Goal: Transaction & Acquisition: Book appointment/travel/reservation

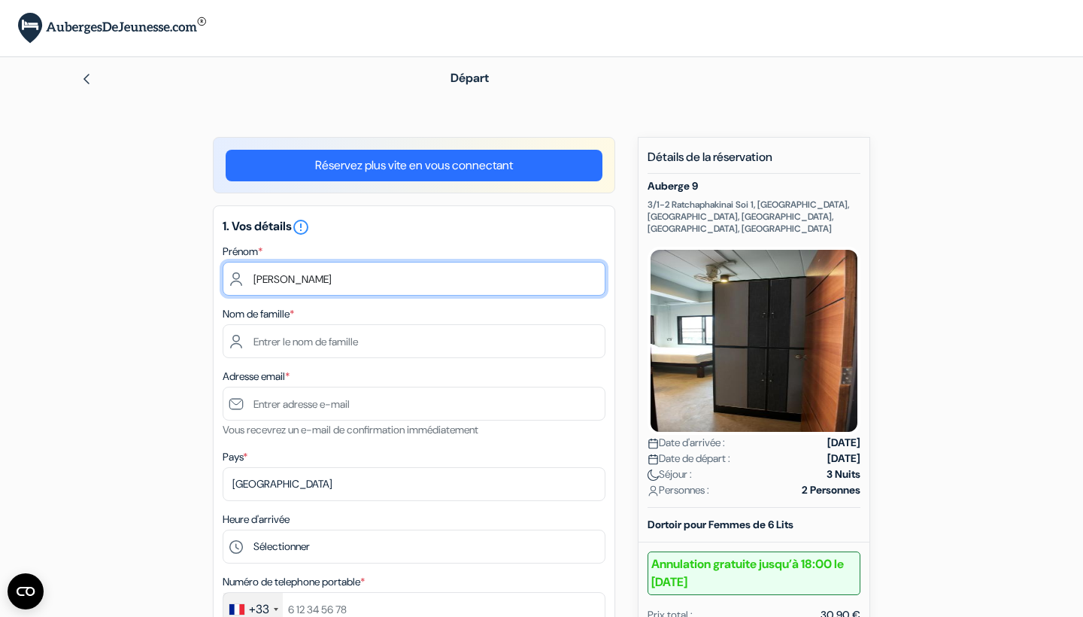
type input "Gwenaëlle"
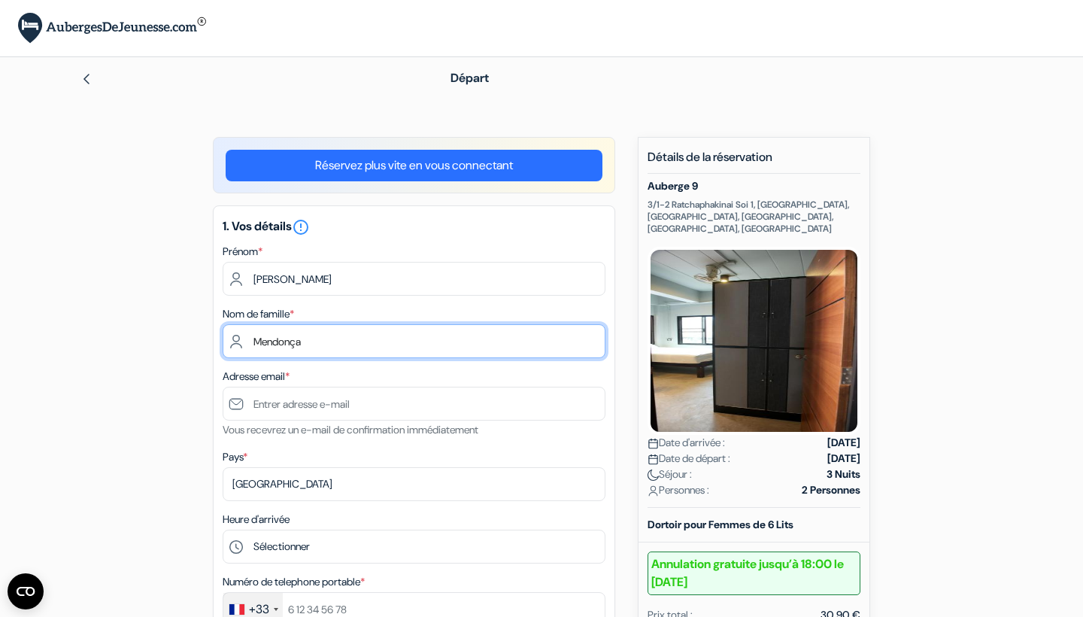
type input "Mendonça"
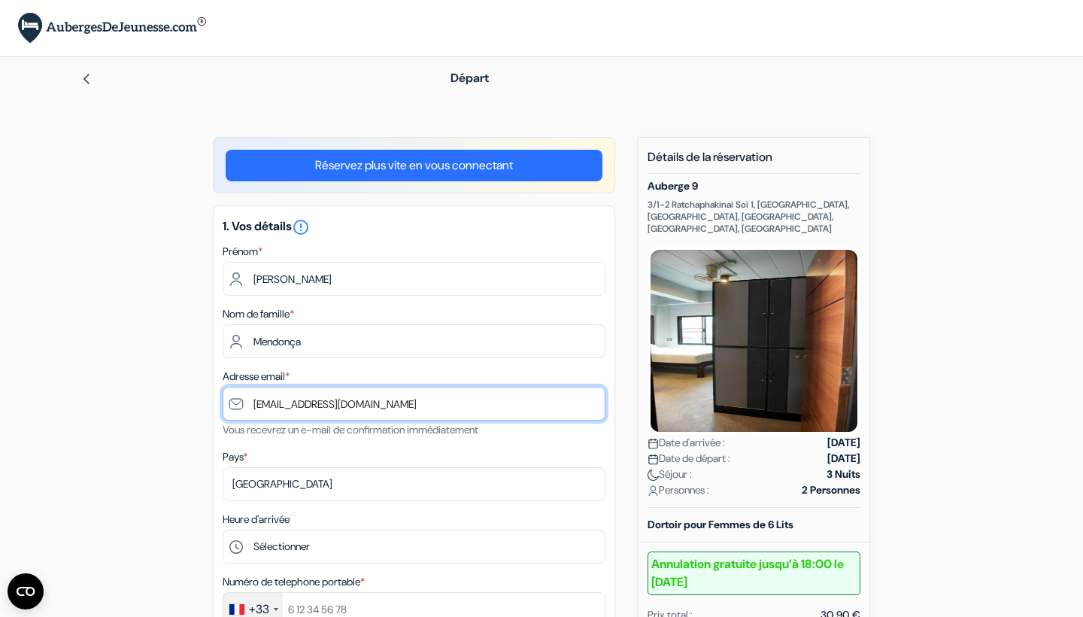
type input "gwenaelle.mendonca@gmail.com"
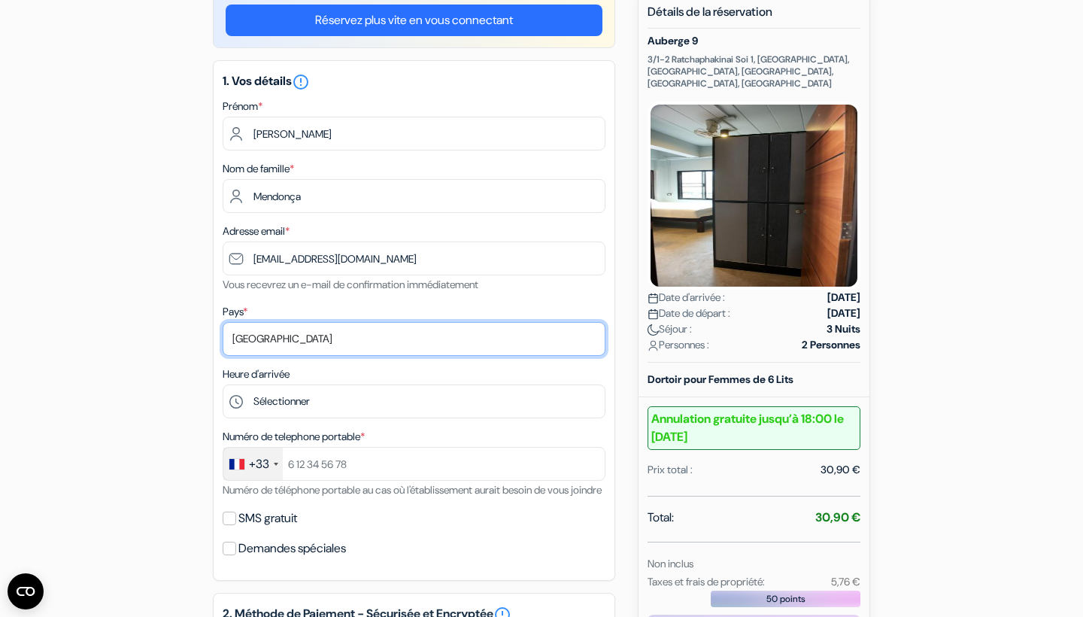
scroll to position [182, 0]
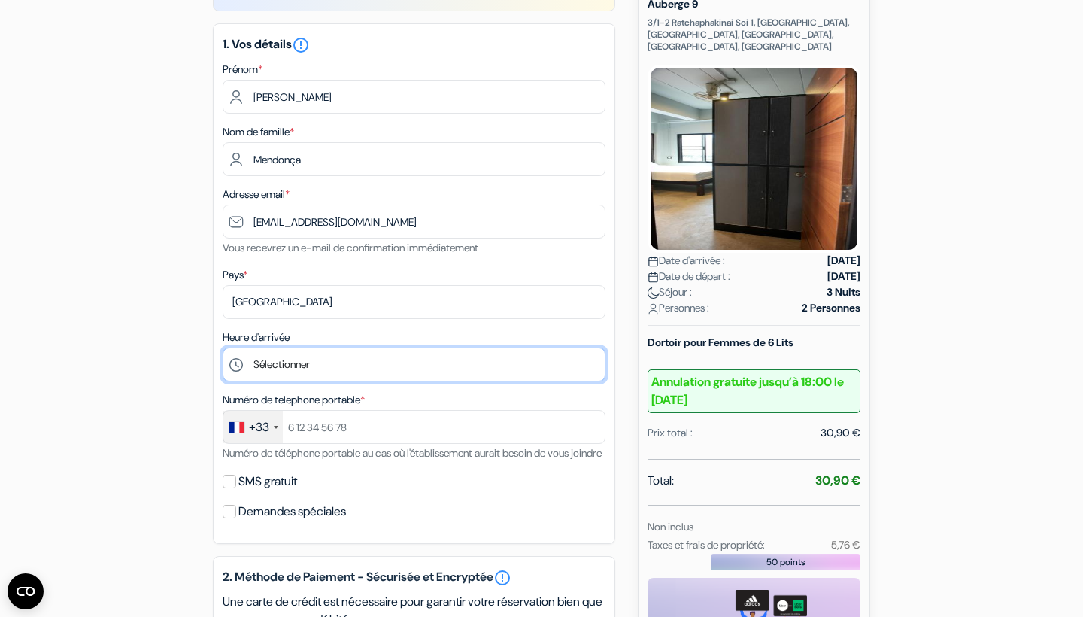
select select "14"
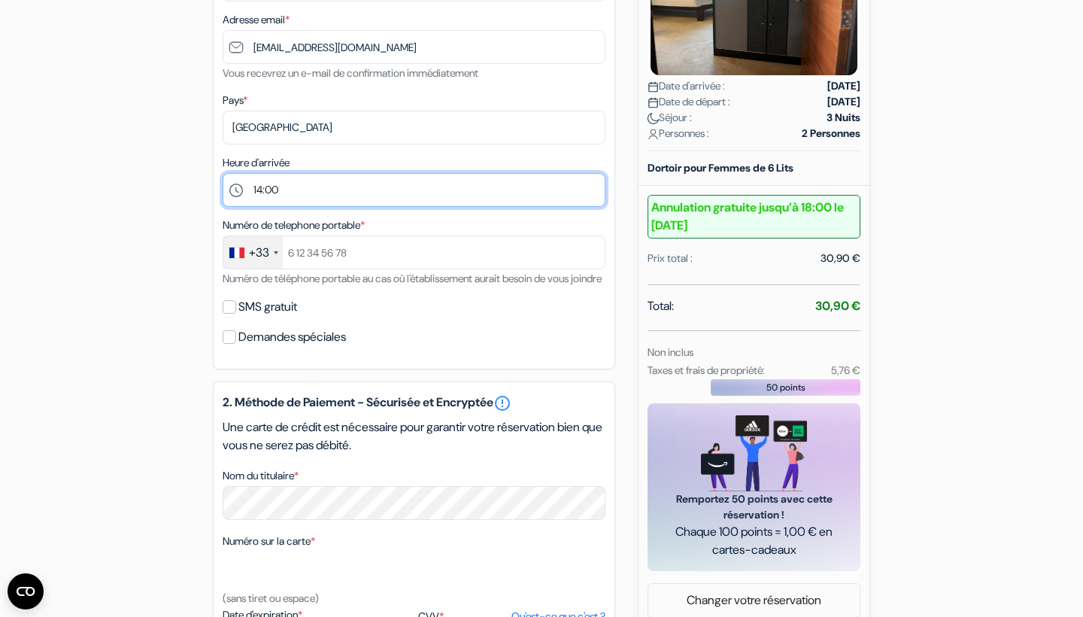
scroll to position [361, 0]
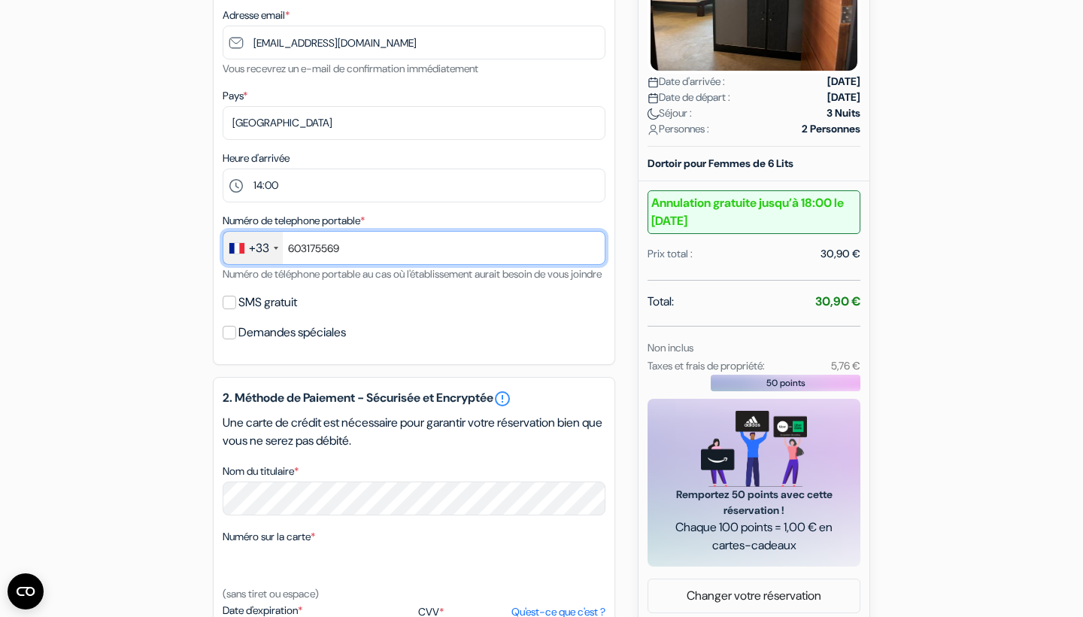
type input "603175569"
click at [230, 309] on input "SMS gratuit" at bounding box center [230, 303] width 14 height 14
checkbox input "true"
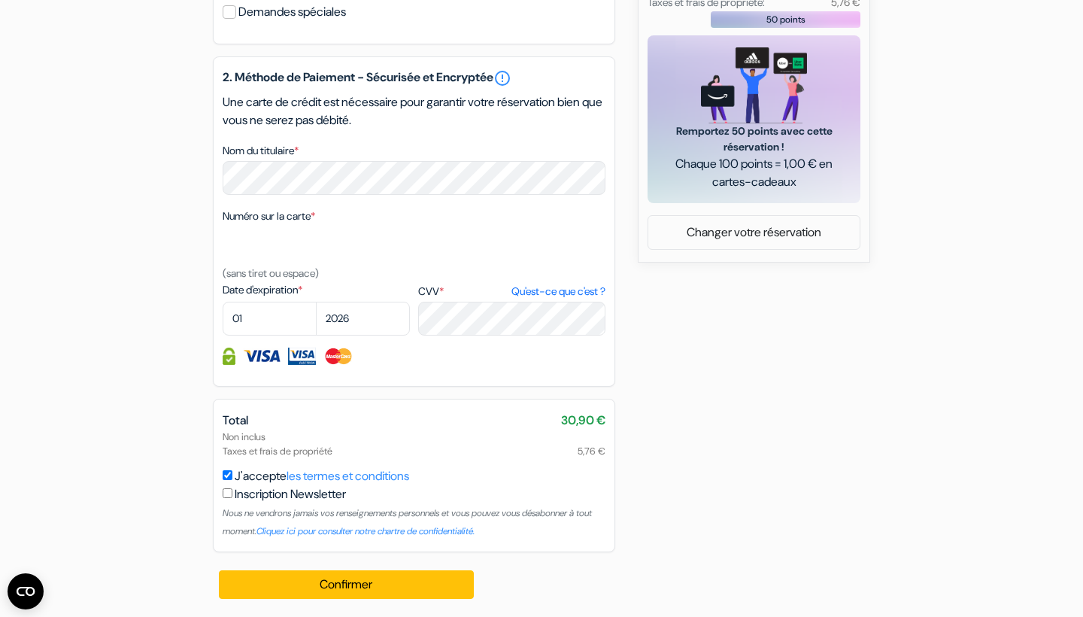
scroll to position [742, 0]
select select "11"
select select "2027"
click at [346, 584] on button "Confirmer Loading..." at bounding box center [346, 584] width 255 height 29
click at [353, 586] on button "Confirmer Loading..." at bounding box center [346, 584] width 255 height 29
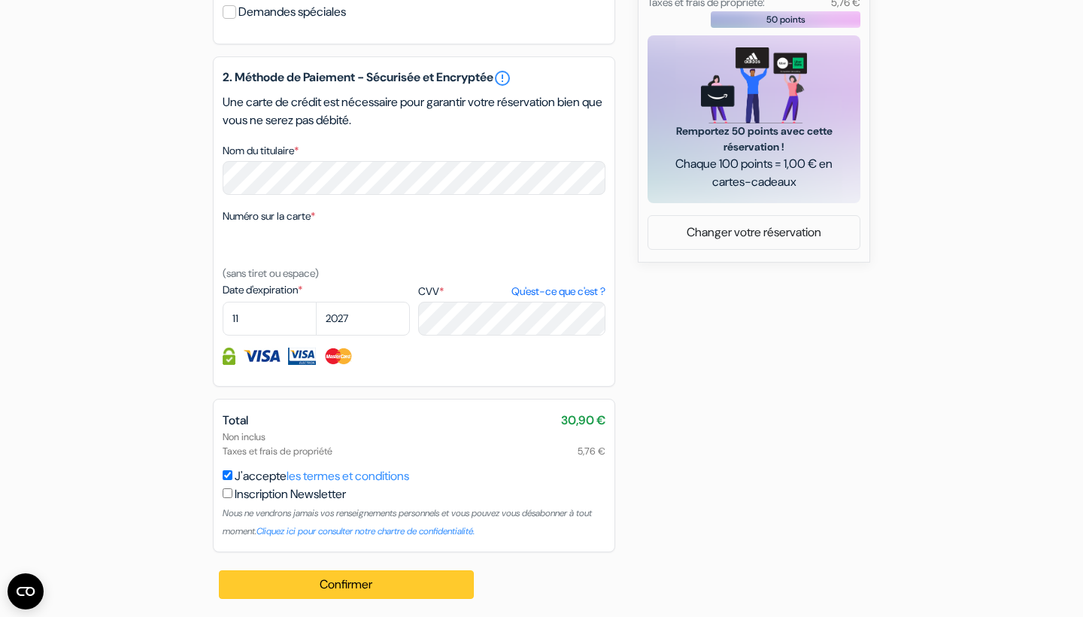
click at [346, 578] on button "Confirmer Loading..." at bounding box center [346, 584] width 255 height 29
click at [227, 495] on input "checkbox" at bounding box center [228, 493] width 10 height 10
checkbox input "true"
click at [317, 582] on button "Confirmer Loading..." at bounding box center [346, 584] width 255 height 29
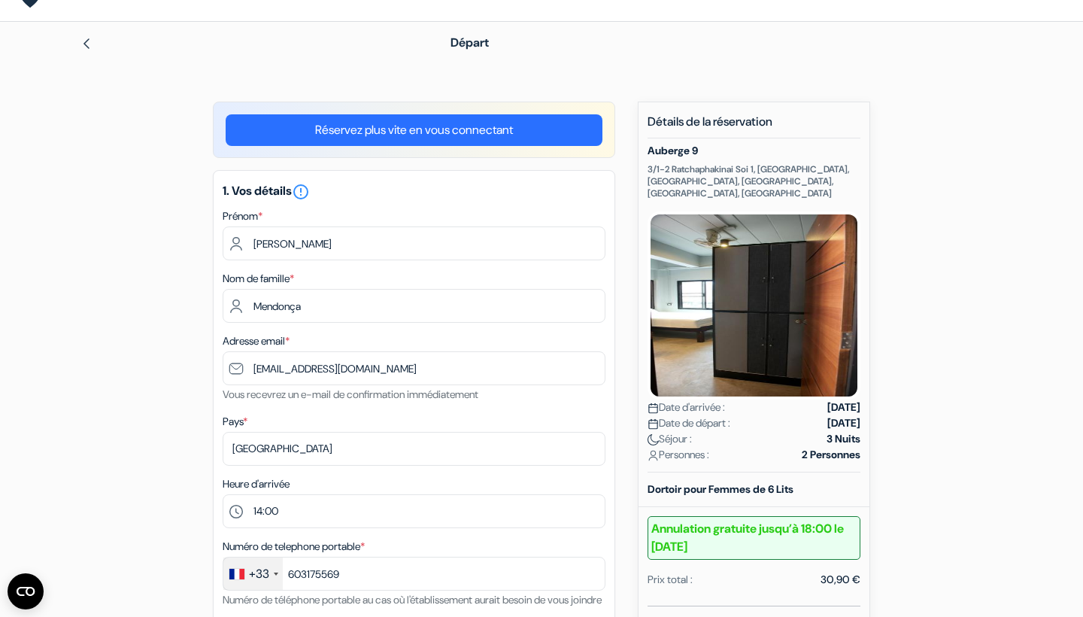
scroll to position [36, 0]
click at [469, 122] on link "Réservez plus vite en vous connectant" at bounding box center [414, 130] width 377 height 32
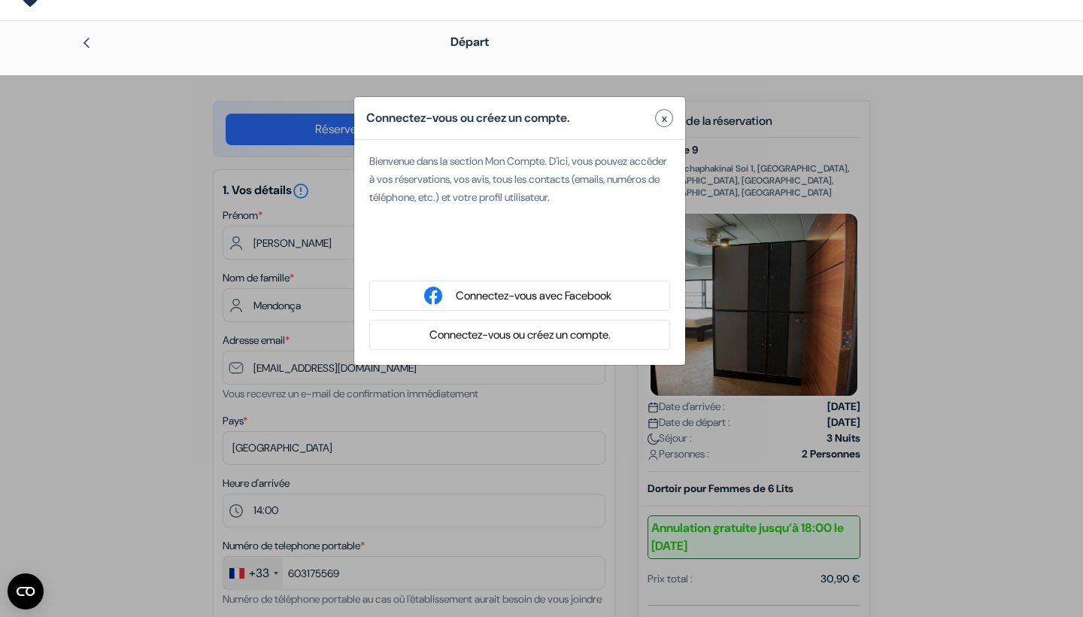
click at [135, 326] on div "Connectez-vous ou créez un compte. x Bienvenue dans la section Mon Compte. D'ic…" at bounding box center [541, 383] width 1083 height 617
click at [664, 114] on span "x" at bounding box center [664, 119] width 5 height 16
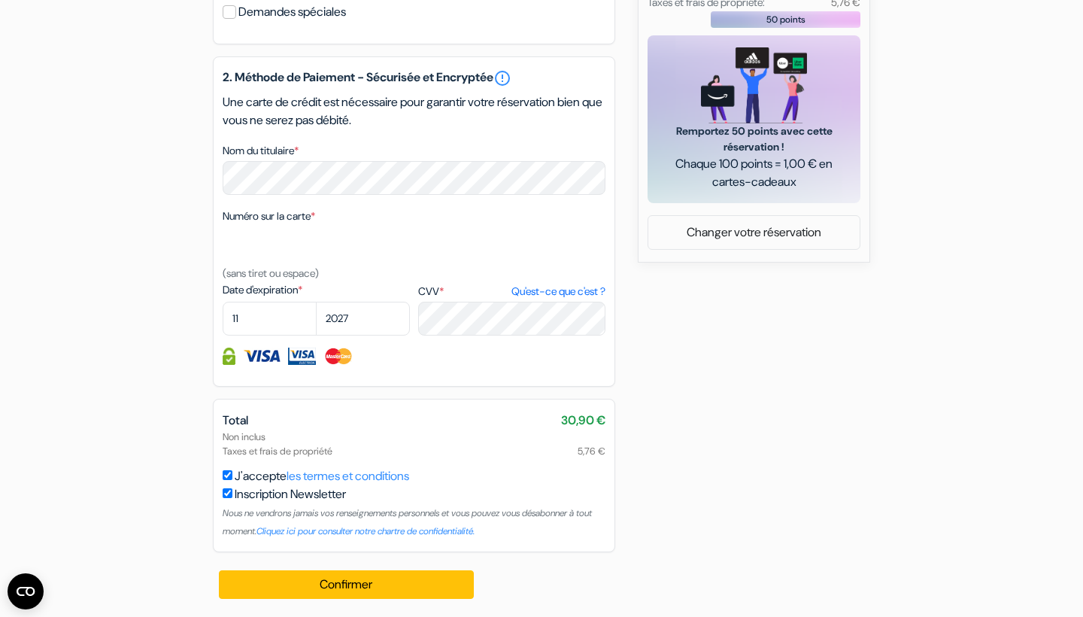
scroll to position [742, 0]
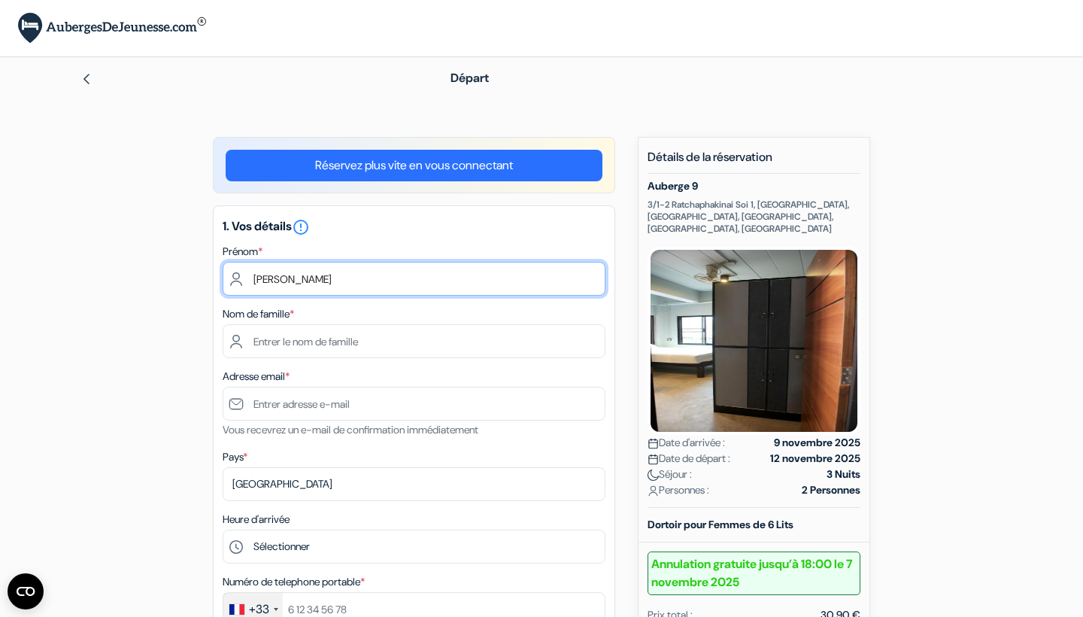
type input "Gwenaëlle"
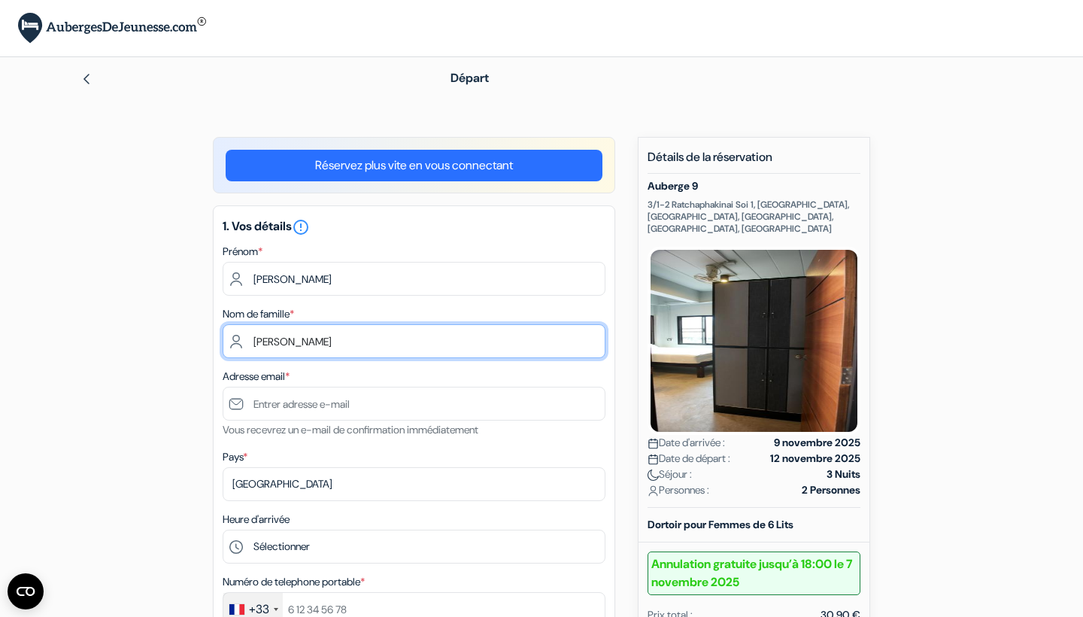
type input "Mendonça"
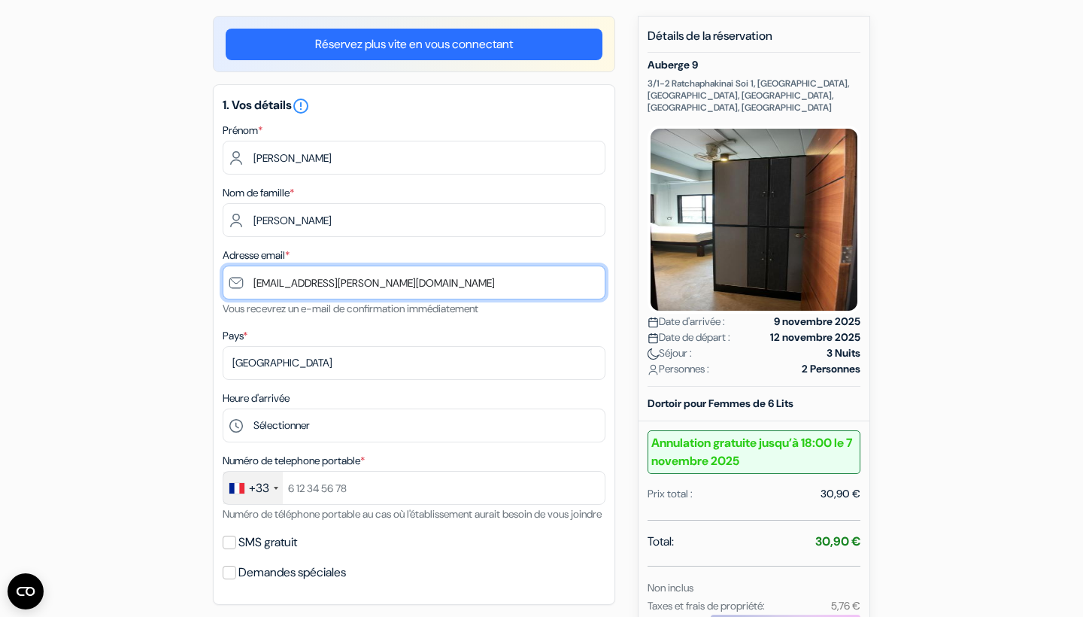
scroll to position [153, 0]
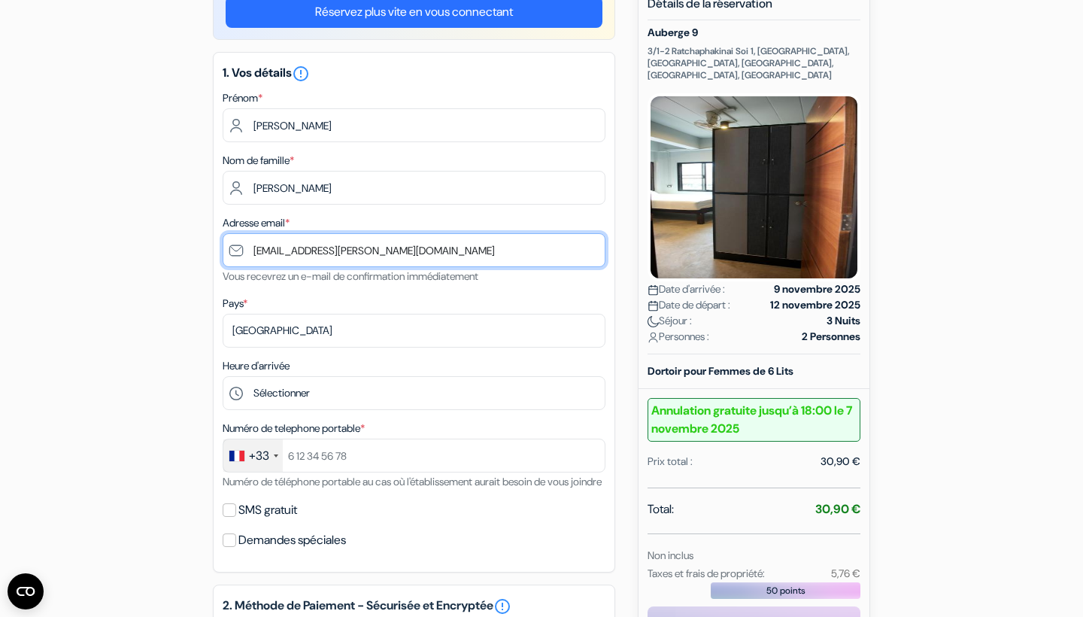
type input "gwenaelle.mendonca@gmail.com"
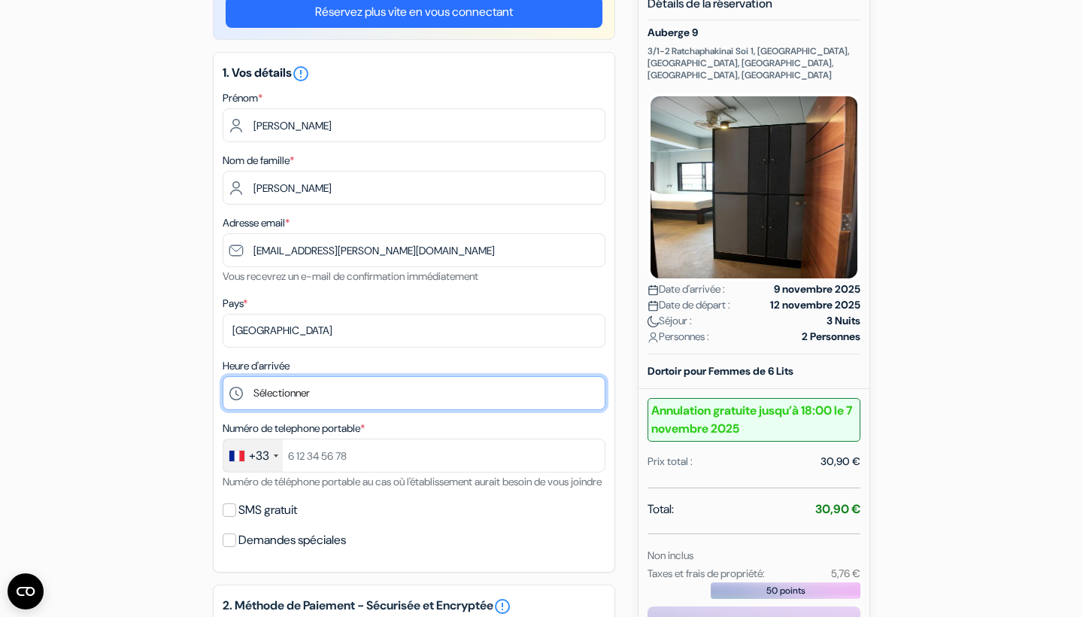
select select "14"
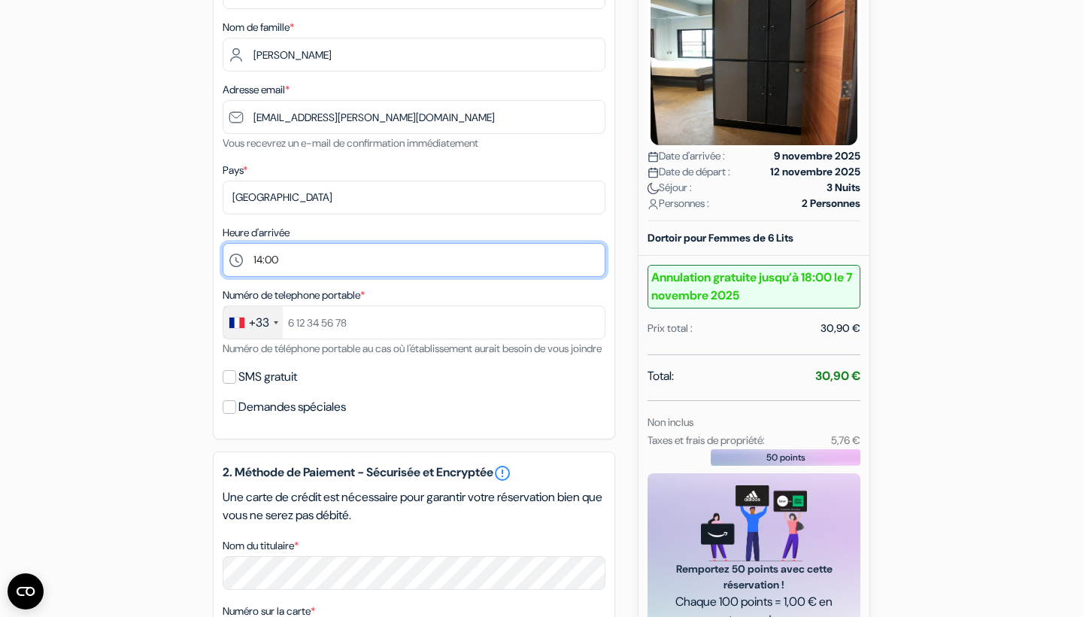
scroll to position [300, 0]
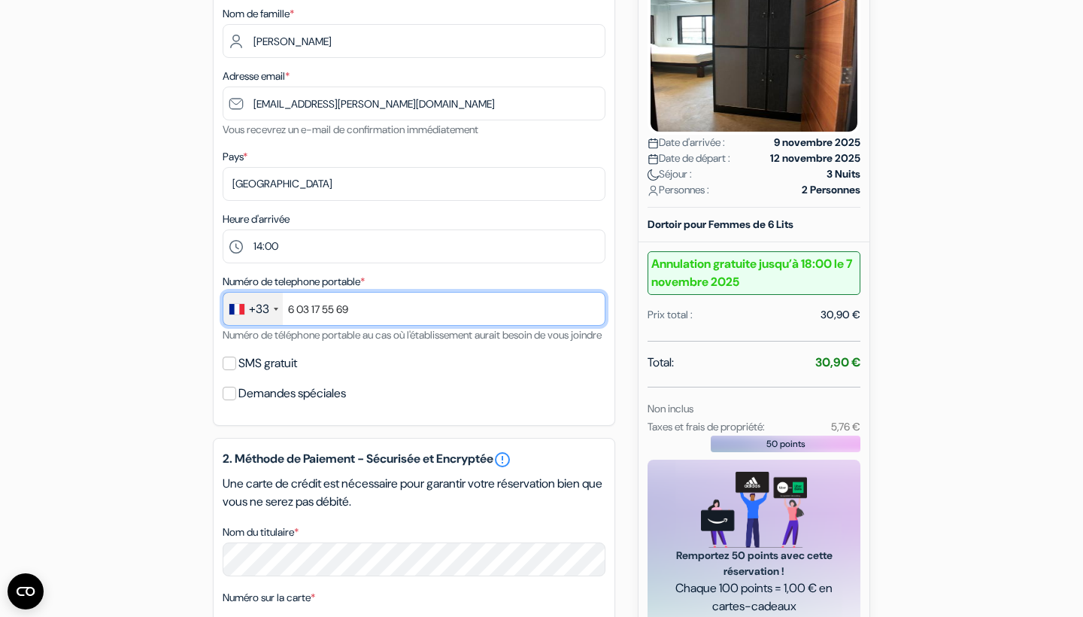
type input "6 03 17 55 69"
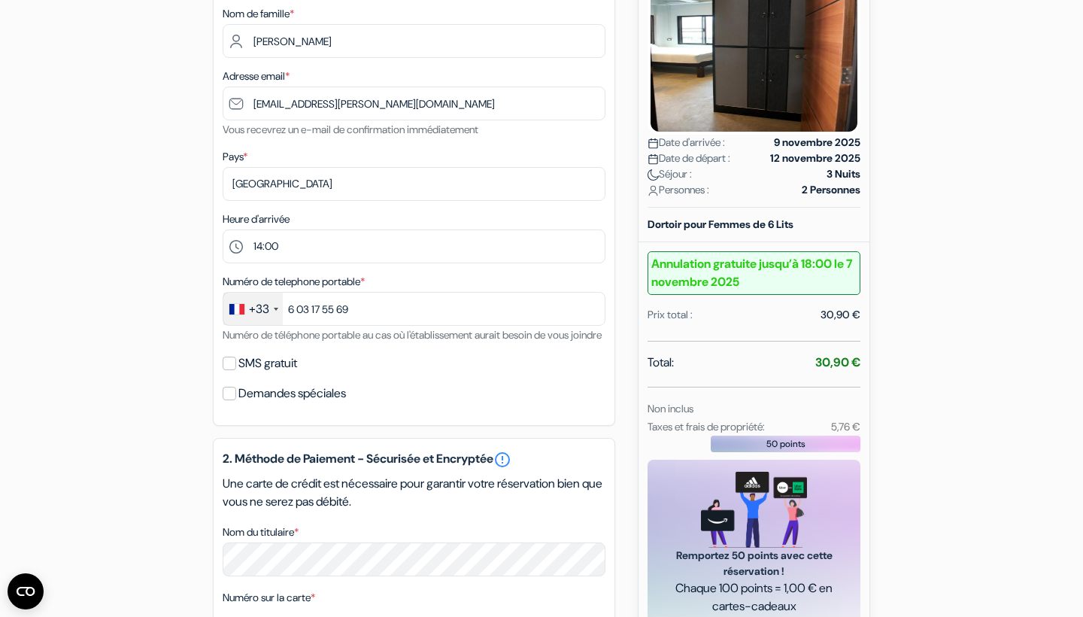
click at [228, 370] on input "SMS gratuit" at bounding box center [230, 363] width 14 height 14
checkbox input "true"
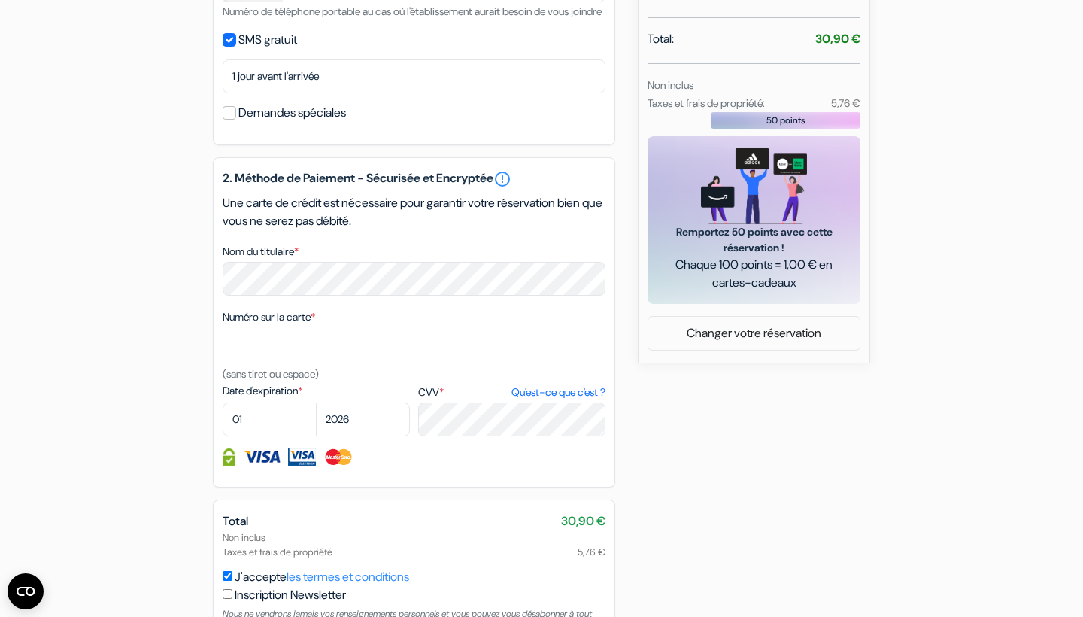
scroll to position [635, 0]
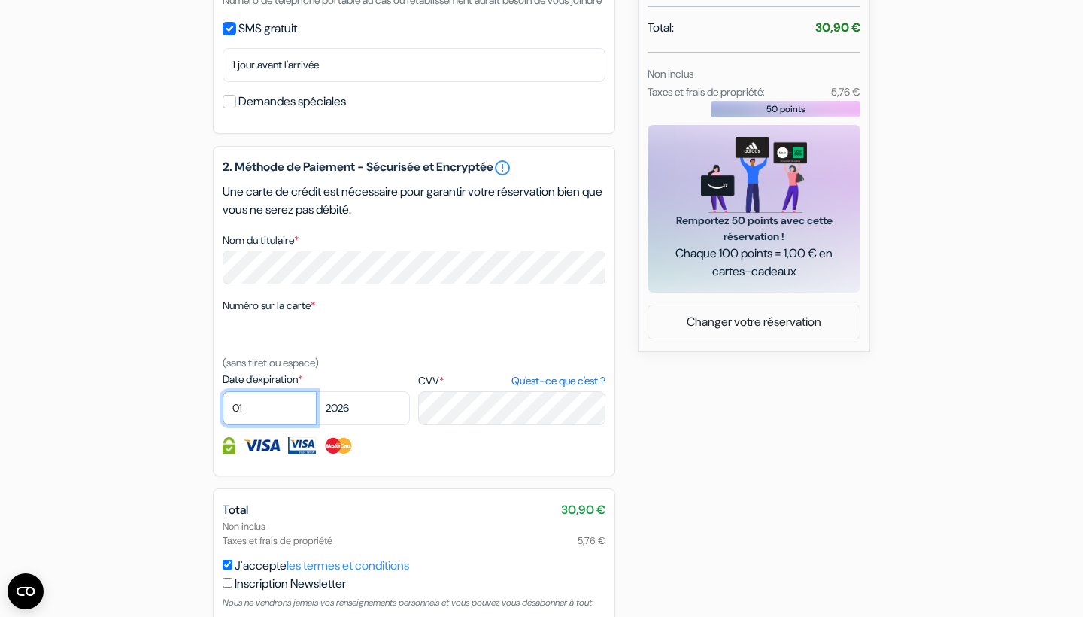
select select "11"
select select "2027"
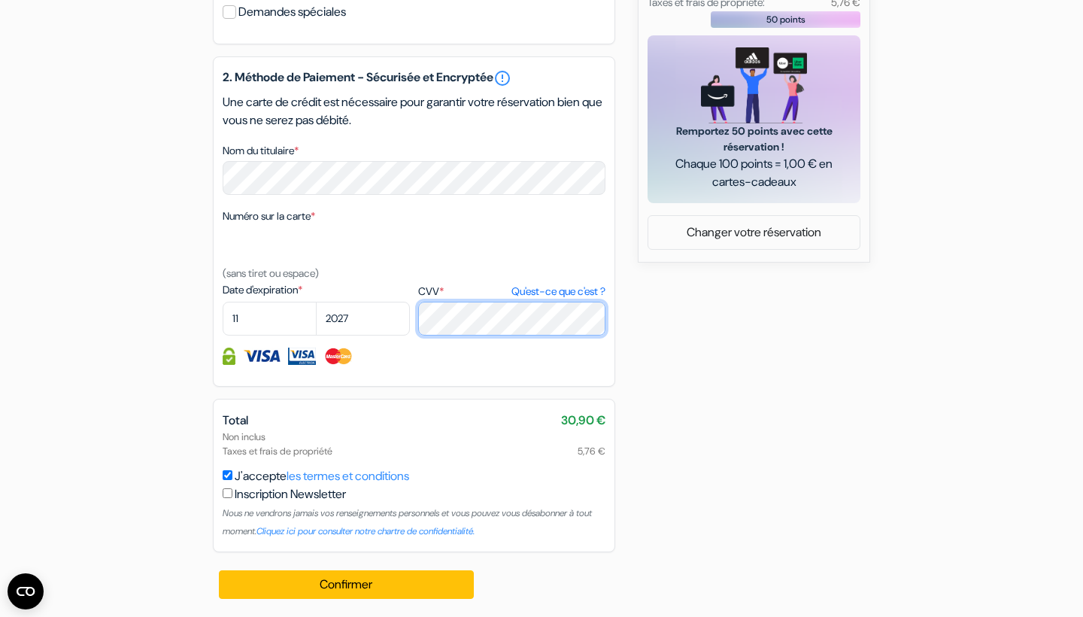
scroll to position [742, 0]
click at [471, 477] on div "J'accepte les termes et conditions Inscription Newsletter Nous ne vendrons jama…" at bounding box center [414, 503] width 383 height 72
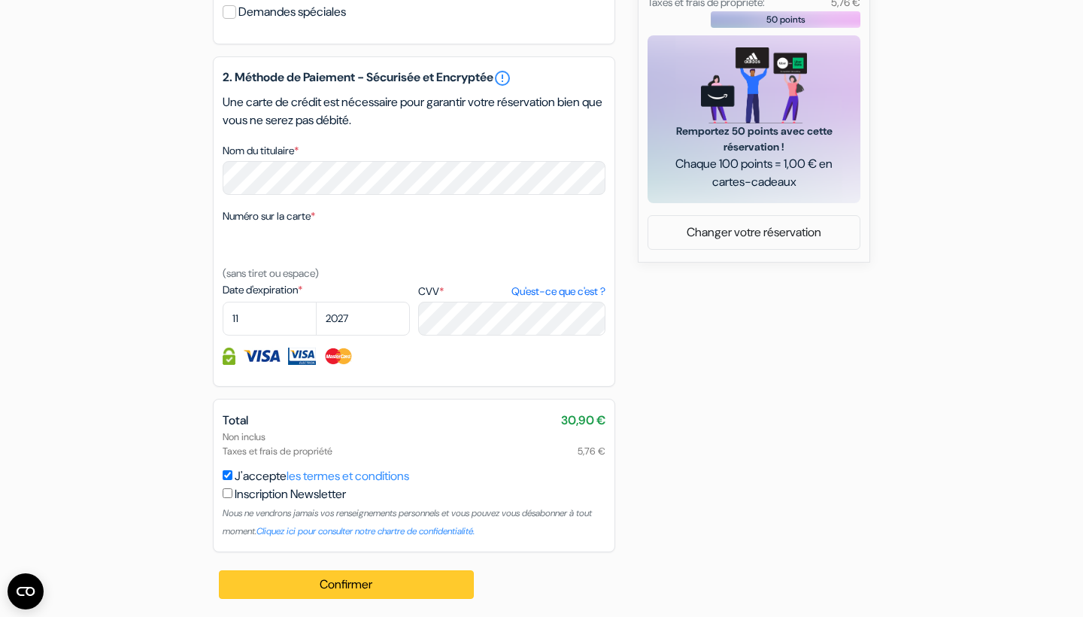
click at [381, 578] on button "Confirmer Loading..." at bounding box center [346, 584] width 255 height 29
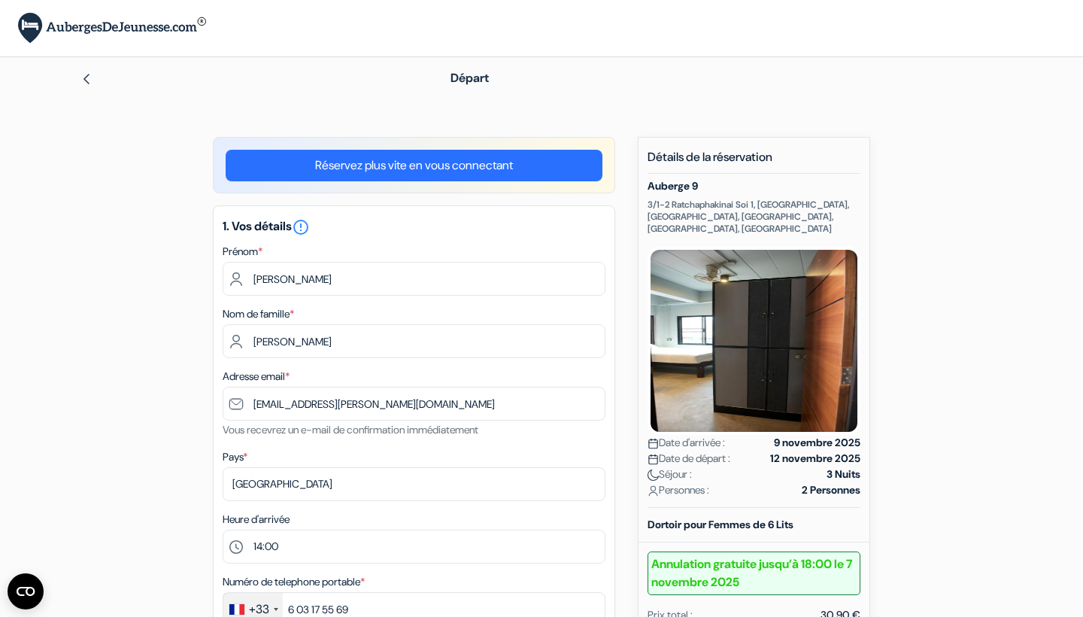
scroll to position [0, 0]
drag, startPoint x: 648, startPoint y: 187, endPoint x: 804, endPoint y: 217, distance: 158.7
click at [804, 217] on div "Auberge 9 3/1-2 Ratchaphakinai Soi 1, Sriphumi,Mueang, Chinag Mai, Chiang Mai, …" at bounding box center [754, 344] width 213 height 328
copy div "Auberge 9 3/1-2 Ratchaphakinai Soi 1, Sriphumi,Mueang, Chinag Mai, Chiang Mai, …"
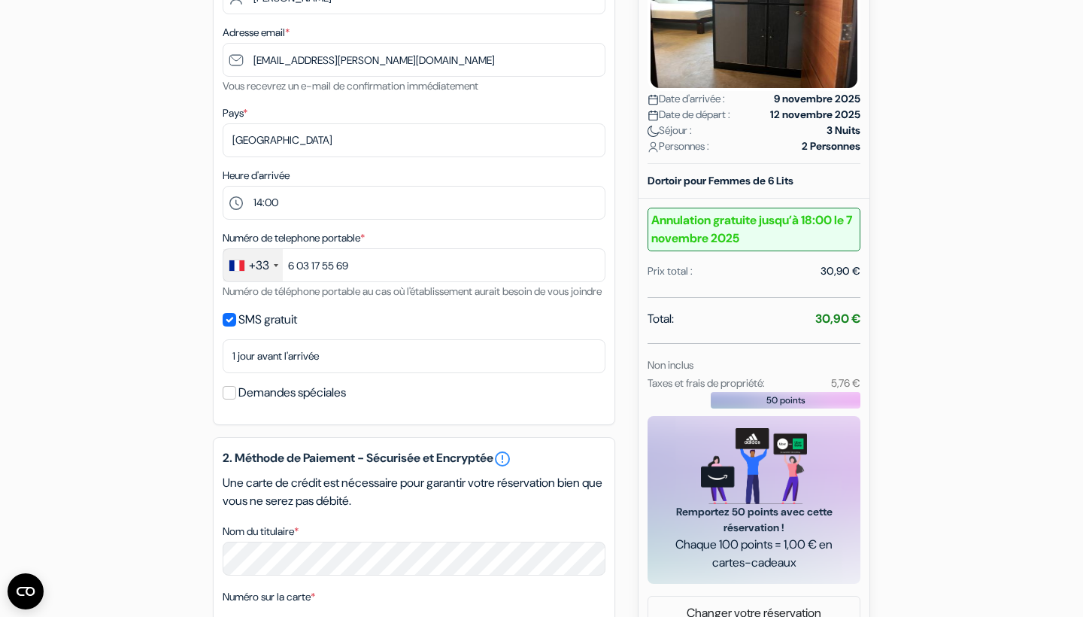
scroll to position [322, 0]
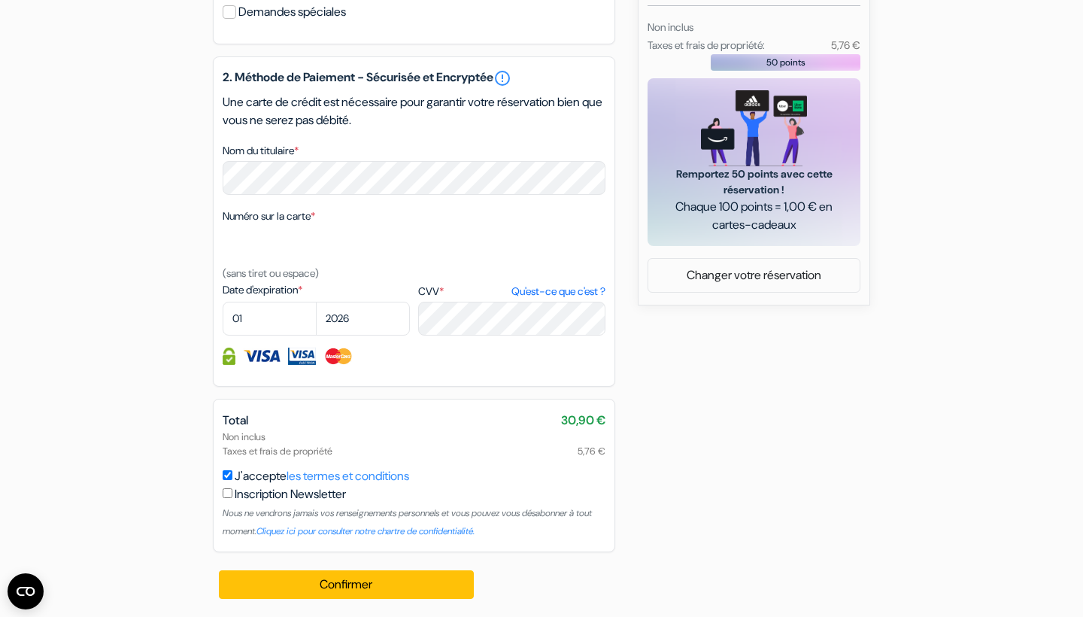
scroll to position [699, 0]
